Goal: Transaction & Acquisition: Purchase product/service

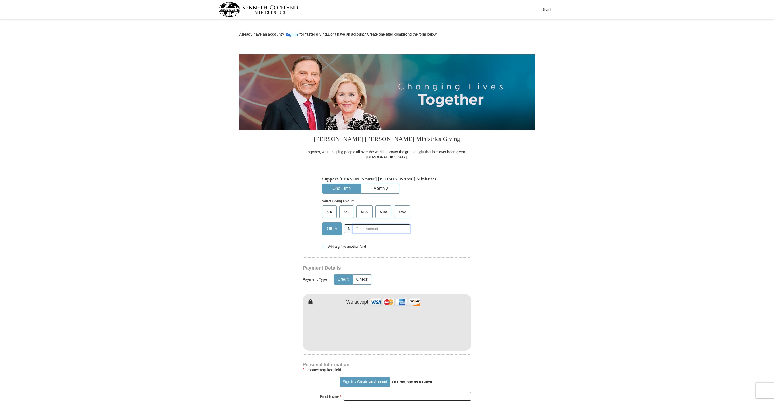
click at [374, 227] on input "text" at bounding box center [382, 228] width 58 height 9
type input "500"
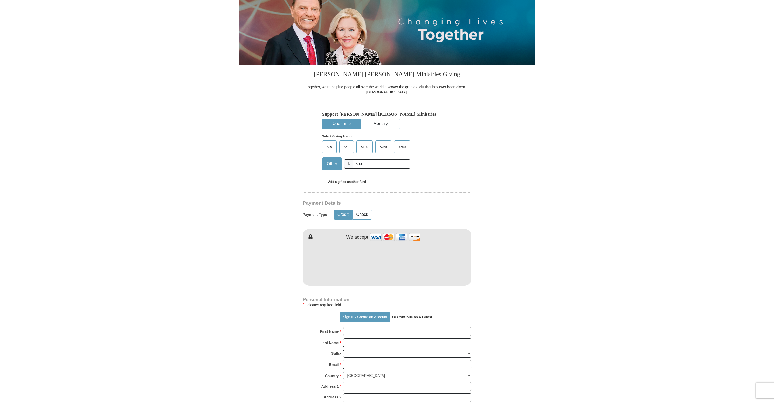
scroll to position [152, 0]
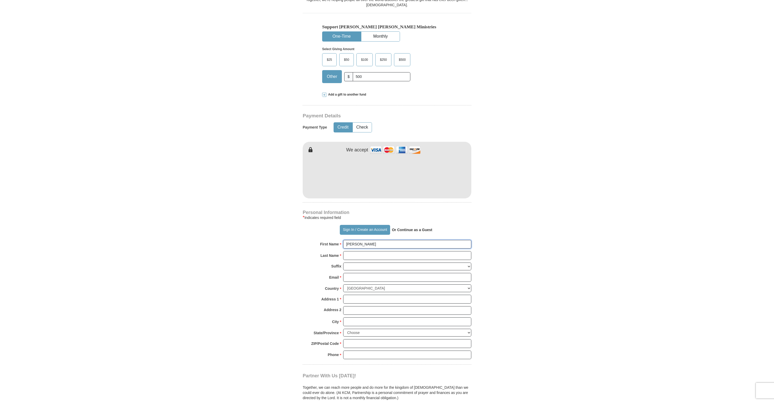
type input "[PERSON_NAME]"
type input "[PERSON_NAME][EMAIL_ADDRESS][PERSON_NAME][DOMAIN_NAME]"
type input "[STREET_ADDRESS]"
type input "Saint [PERSON_NAME]"
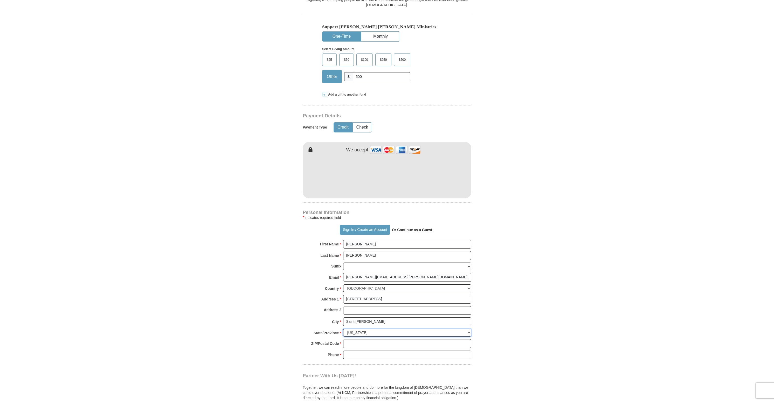
select select "FL"
type input "32259"
type input "443797255"
click at [518, 269] on form "Already have an account? Sign in for faster giving. Don't have an account? Crea…" at bounding box center [387, 187] width 296 height 636
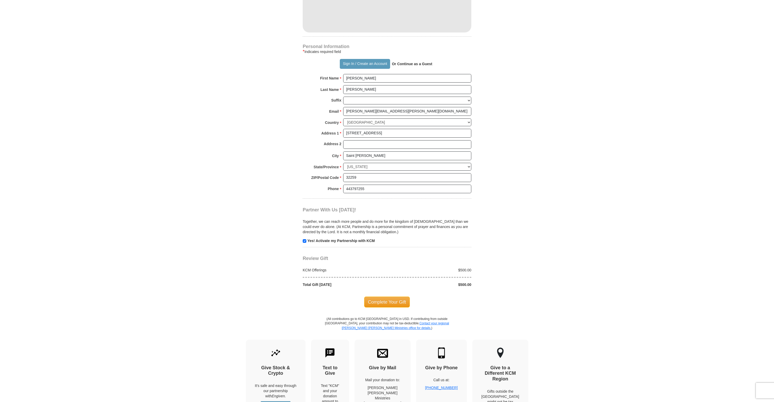
scroll to position [350, 0]
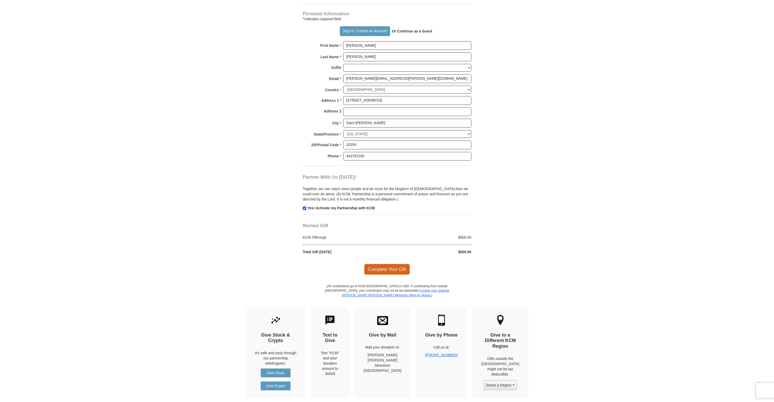
click at [398, 265] on span "Complete Your Gift" at bounding box center [387, 269] width 46 height 11
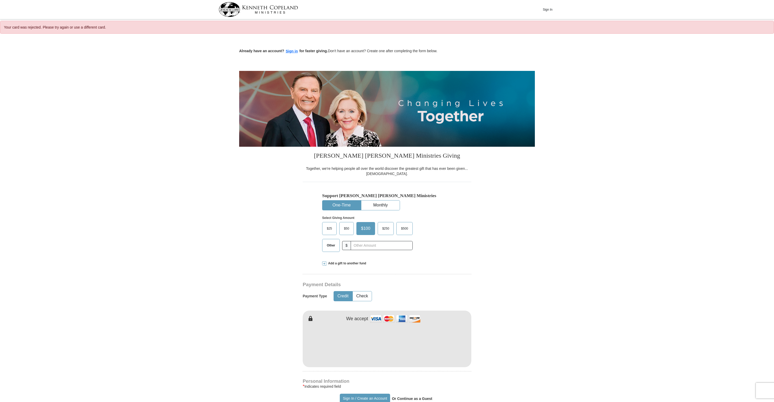
select select "FL"
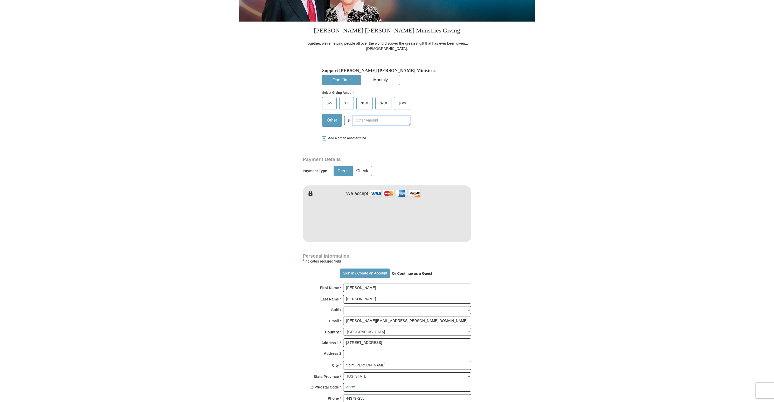
click at [367, 119] on input "text" at bounding box center [382, 120] width 58 height 9
type input "500"
click at [516, 250] on form "Already have an account? Sign in for faster giving. Don't have an account? Crea…" at bounding box center [387, 206] width 296 height 588
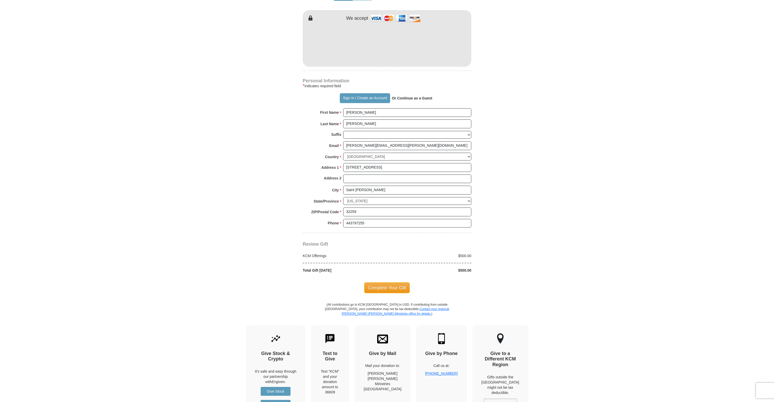
scroll to position [340, 0]
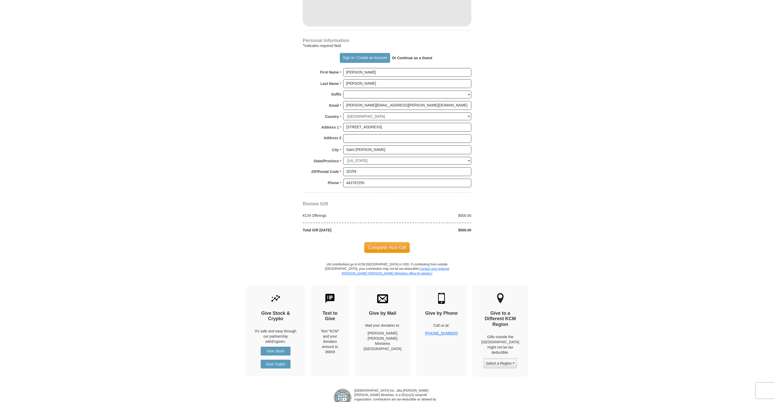
click at [391, 242] on span "Complete Your Gift" at bounding box center [387, 247] width 46 height 11
